Goal: Check status: Check status

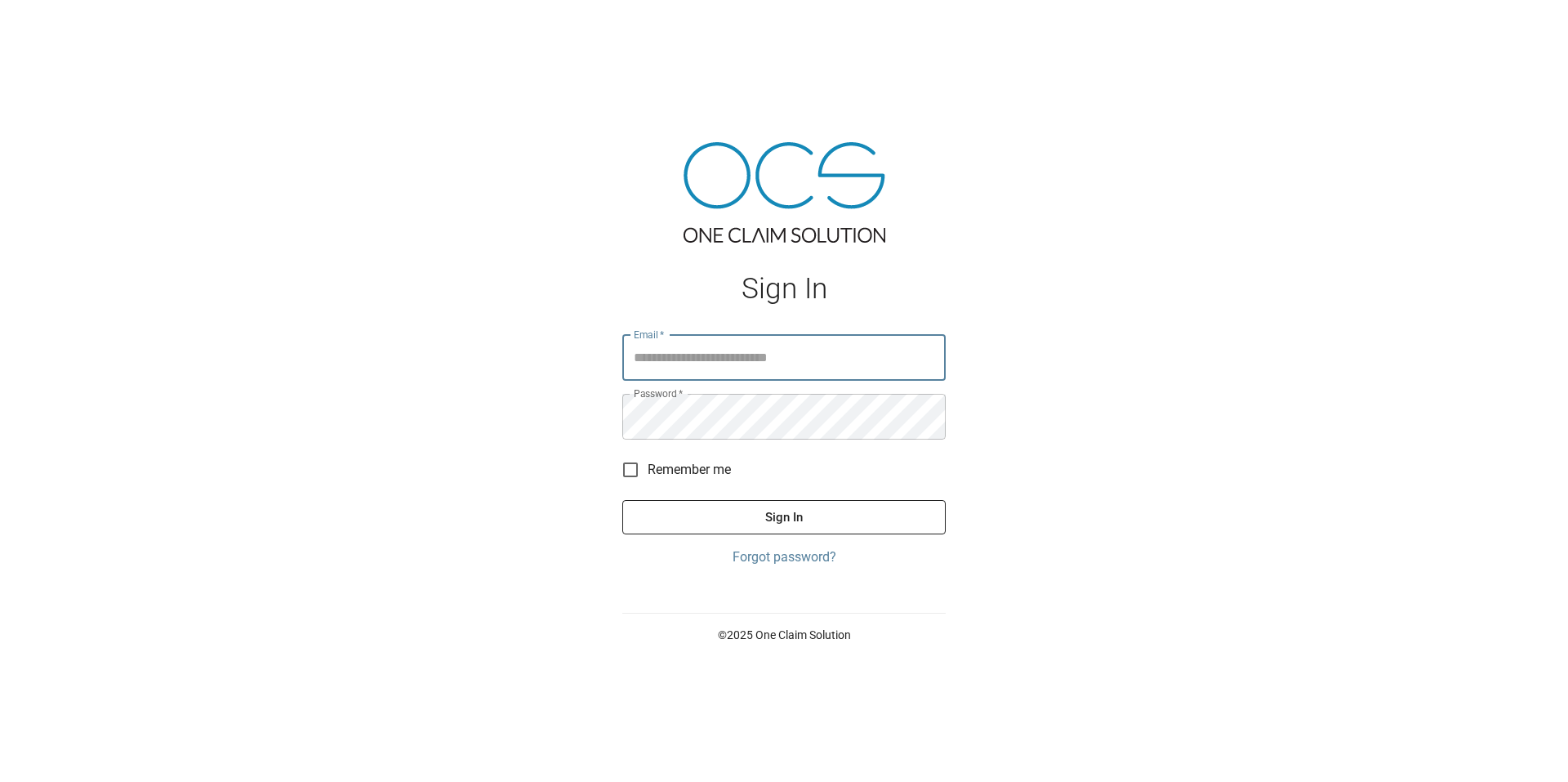
type input "**********"
click at [839, 511] on button "Sign In" at bounding box center [784, 517] width 324 height 34
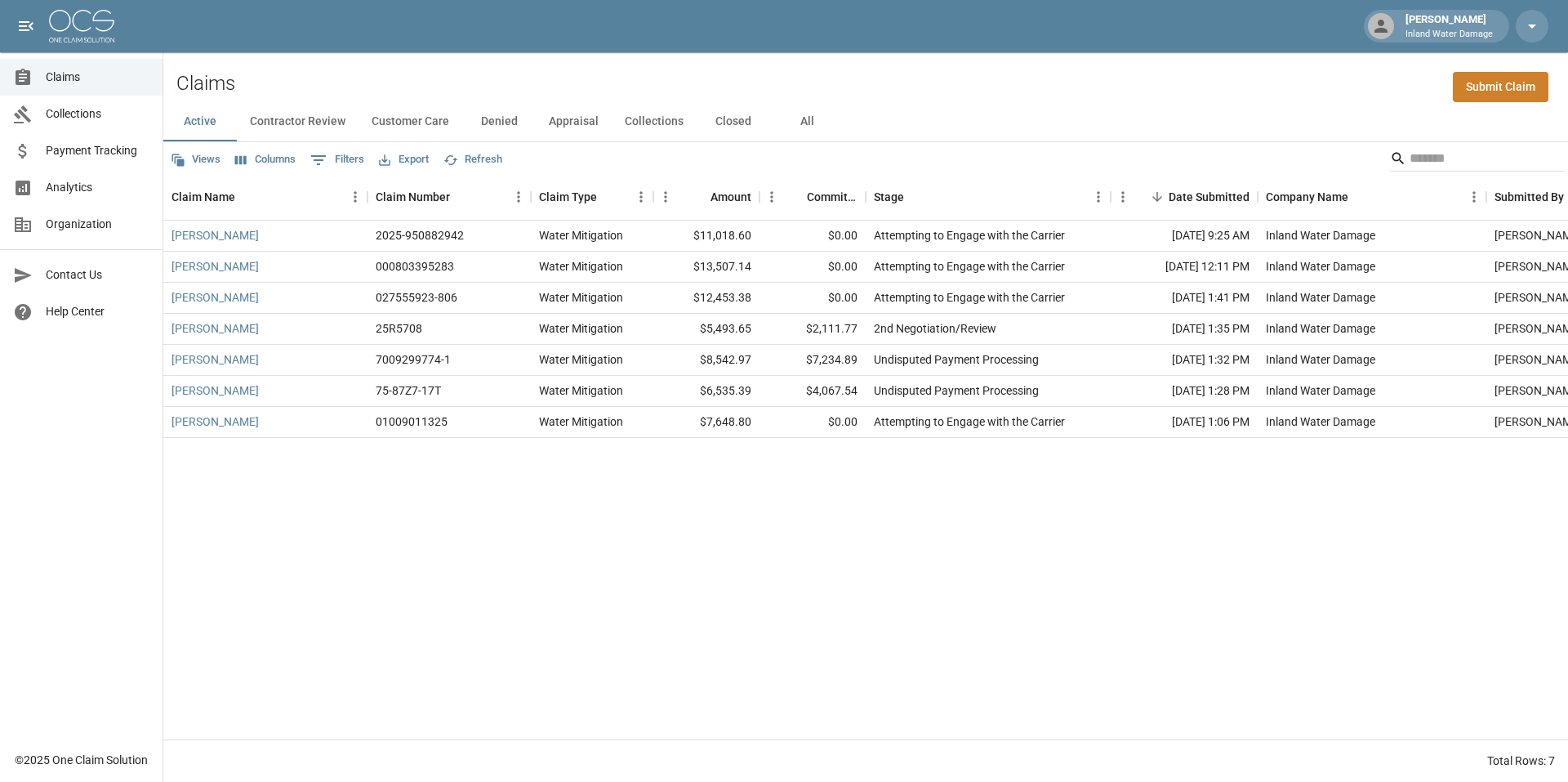
click at [742, 124] on button "Closed" at bounding box center [733, 122] width 73 height 39
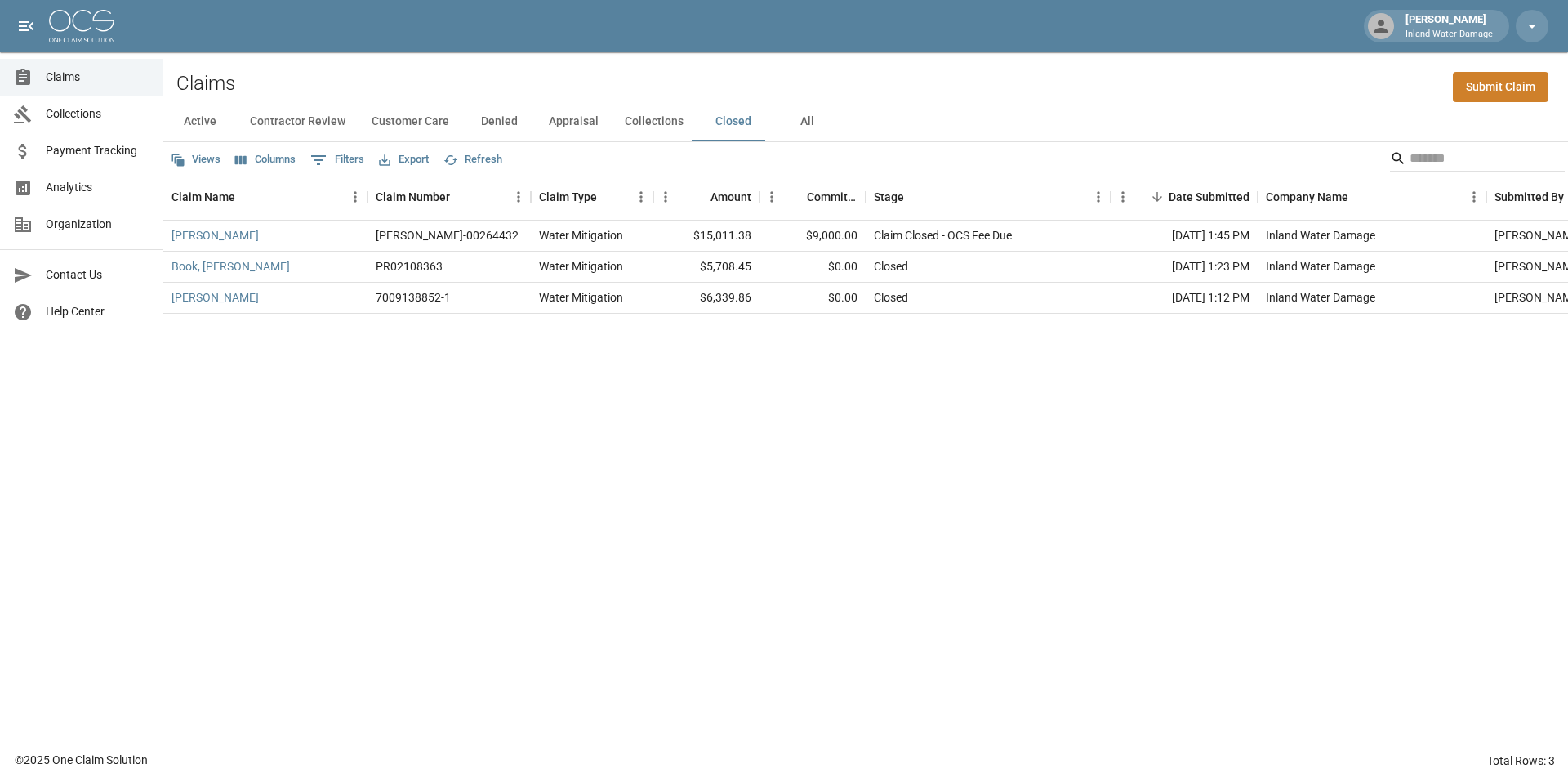
click at [209, 124] on button "Active" at bounding box center [200, 122] width 73 height 39
